Goal: Navigation & Orientation: Find specific page/section

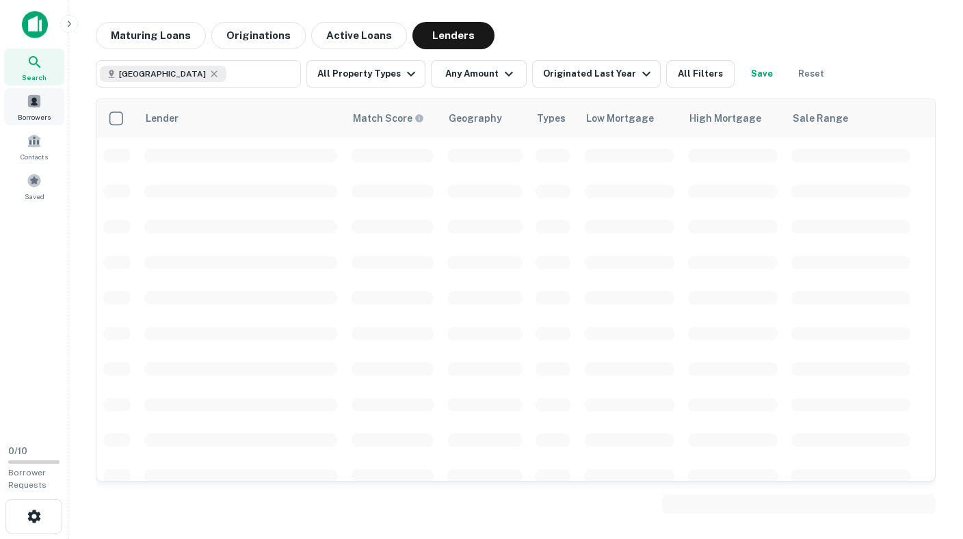
click at [34, 102] on span at bounding box center [34, 101] width 15 height 15
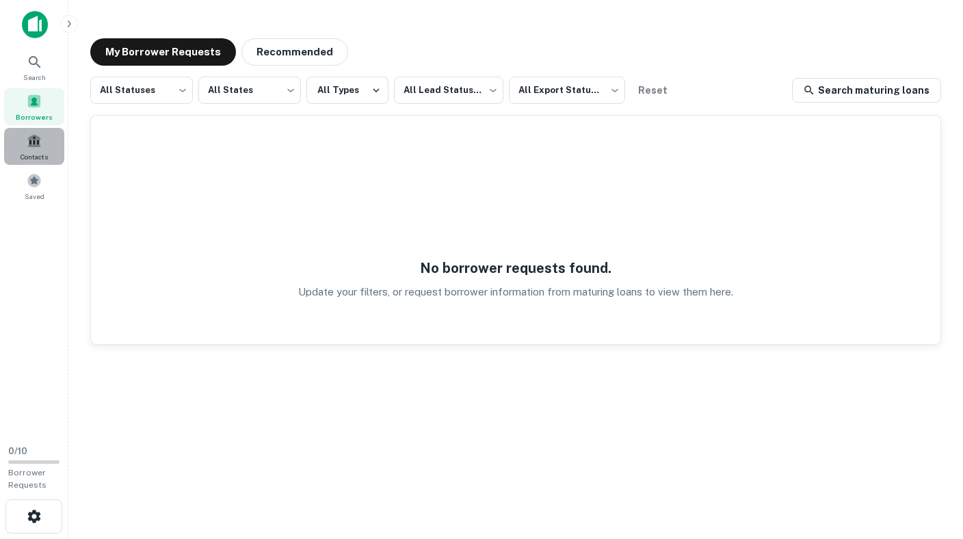
click at [36, 144] on span at bounding box center [34, 140] width 15 height 15
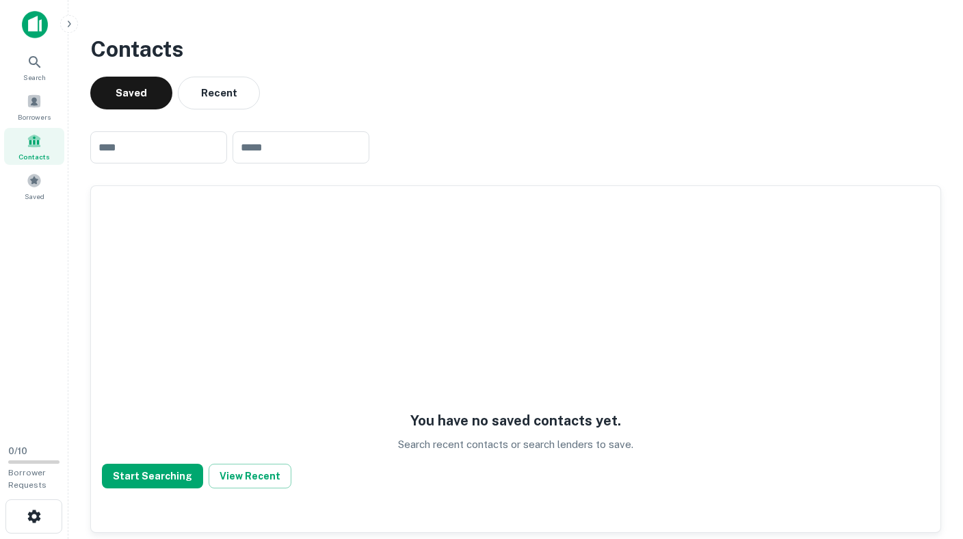
click at [39, 28] on img at bounding box center [35, 24] width 26 height 27
